Goal: Navigation & Orientation: Find specific page/section

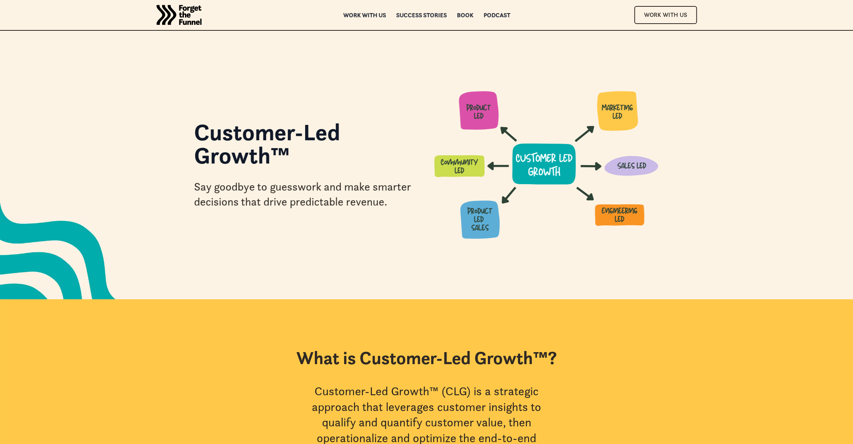
click at [172, 13] on img "home" at bounding box center [178, 15] width 45 height 30
drag, startPoint x: 0, startPoint y: 0, endPoint x: 231, endPoint y: 163, distance: 282.7
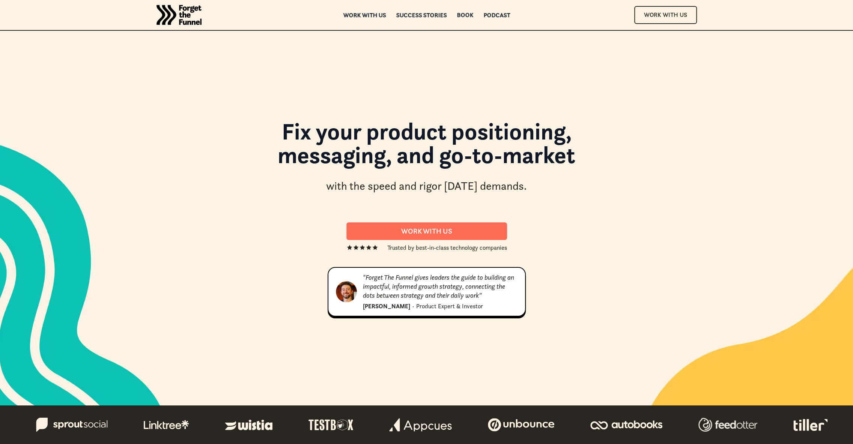
click at [464, 14] on div "Book" at bounding box center [465, 14] width 17 height 5
